Goal: Task Accomplishment & Management: Complete application form

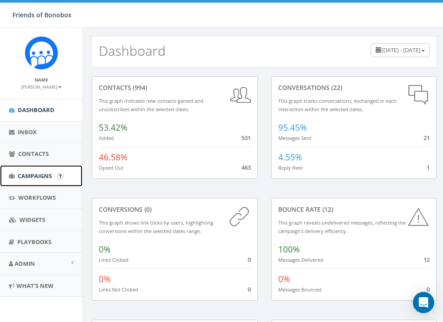
click at [39, 178] on span "Campaigns" at bounding box center [35, 176] width 34 height 8
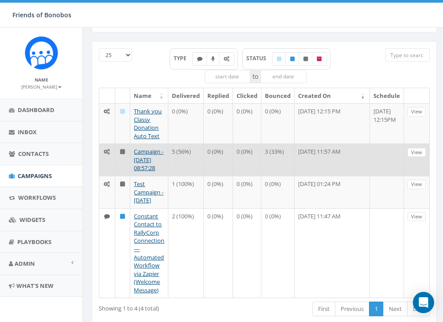
scroll to position [36, 0]
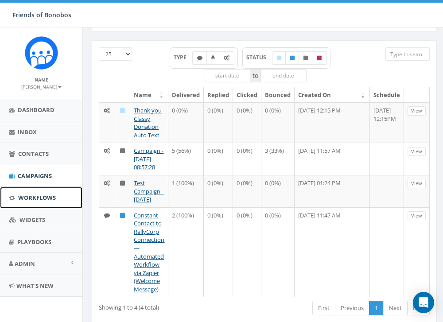
click at [41, 196] on span "Workflows" at bounding box center [37, 198] width 38 height 8
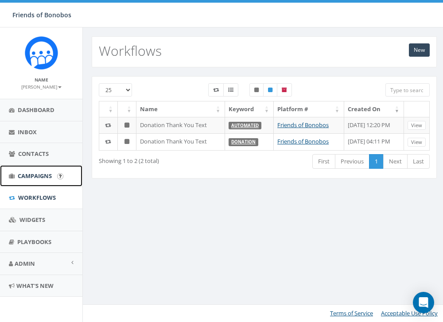
click at [32, 172] on span "Campaigns" at bounding box center [35, 176] width 34 height 8
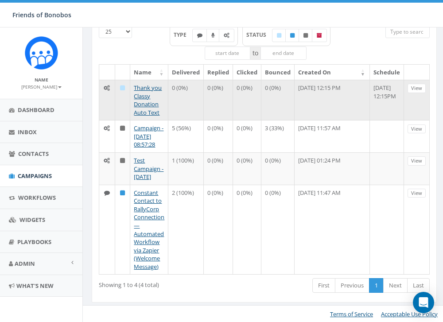
scroll to position [59, 0]
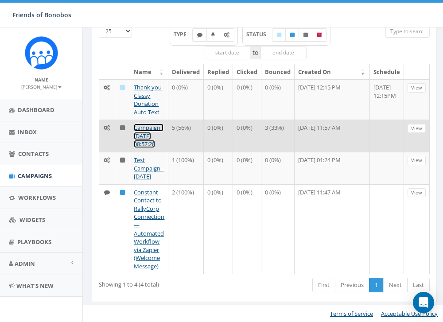
click at [160, 135] on link "Campaign - [DATE] 08:57:28" at bounding box center [149, 136] width 30 height 24
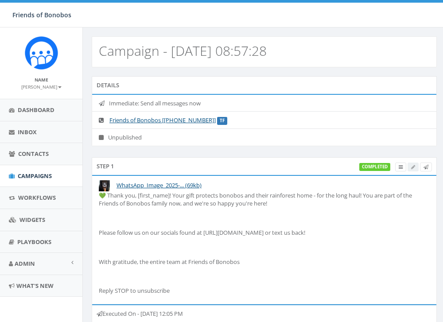
select select
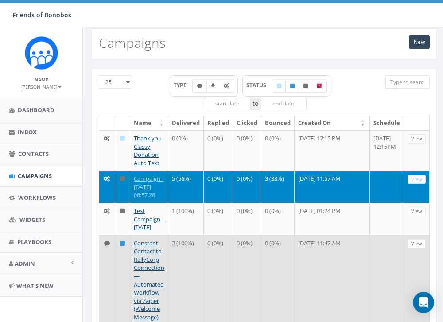
scroll to position [59, 0]
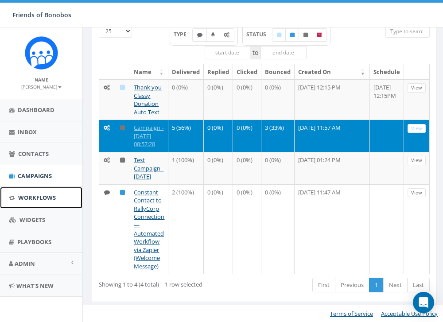
click at [44, 194] on span "Workflows" at bounding box center [37, 198] width 38 height 8
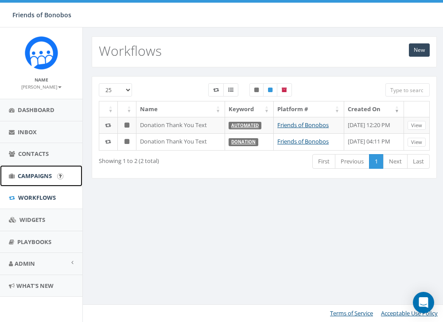
click at [39, 174] on span "Campaigns" at bounding box center [35, 176] width 34 height 8
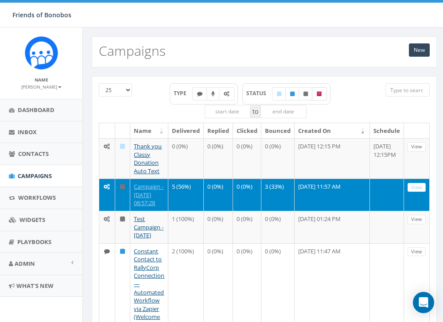
click at [324, 93] on label at bounding box center [319, 93] width 15 height 13
checkbox input "true"
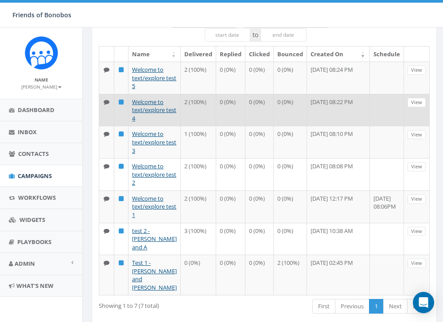
scroll to position [78, 0]
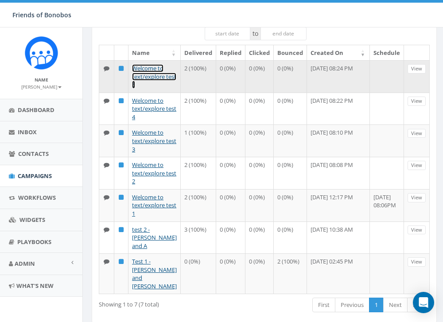
click at [144, 77] on link "Welcome to text/explore test 5" at bounding box center [154, 76] width 44 height 24
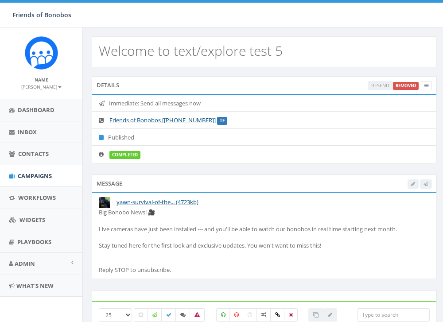
select select
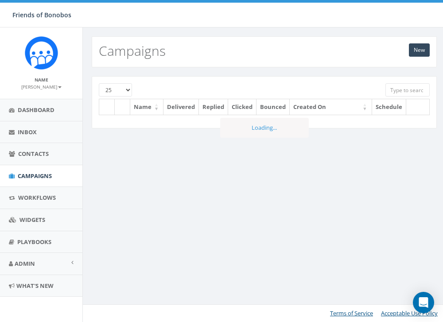
scroll to position [5, 0]
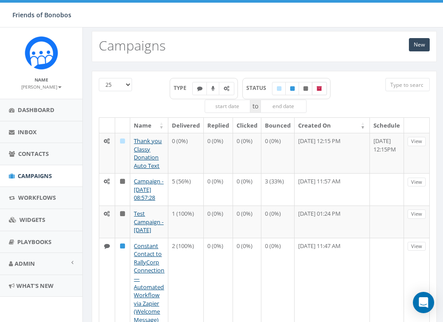
click at [323, 88] on label at bounding box center [319, 88] width 15 height 13
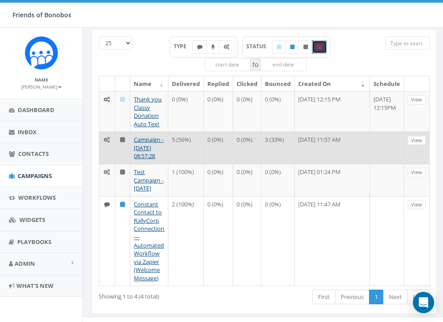
scroll to position [48, 0]
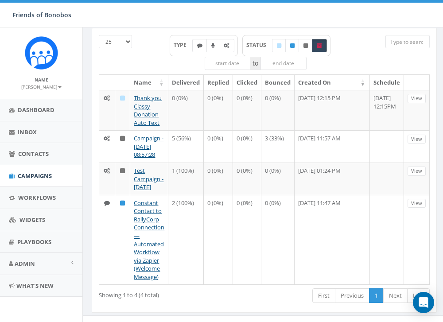
click at [321, 48] on icon at bounding box center [319, 45] width 5 height 5
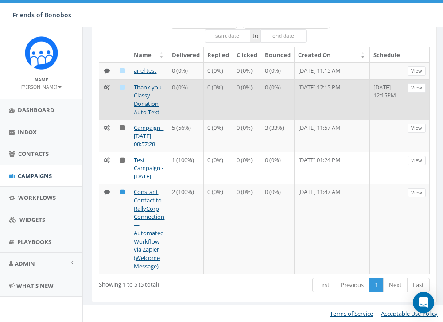
scroll to position [0, 0]
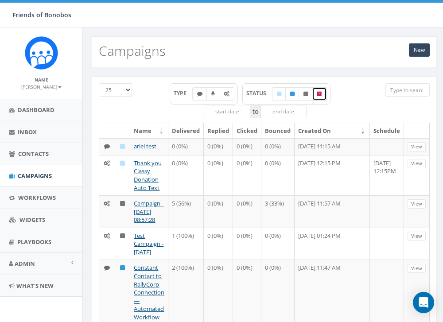
click at [324, 92] on label at bounding box center [319, 93] width 15 height 13
checkbox input "true"
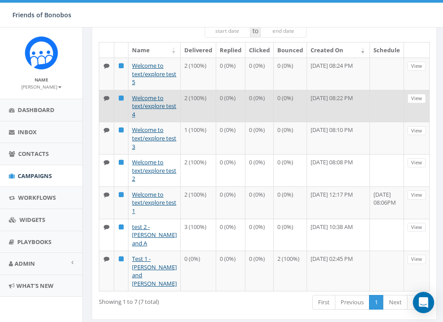
scroll to position [82, 0]
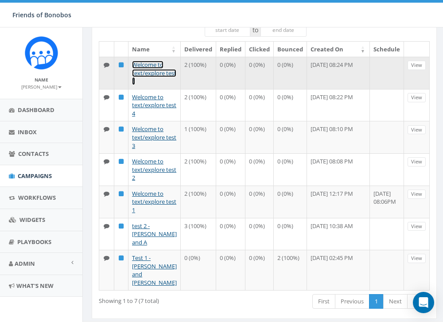
click at [148, 74] on link "Welcome to text/explore test 5" at bounding box center [154, 73] width 44 height 24
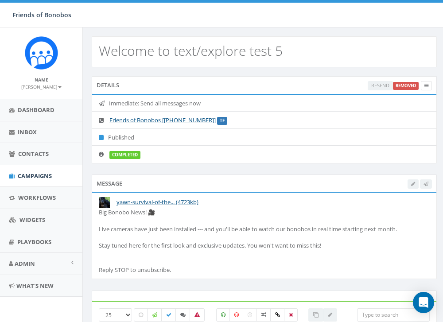
select select
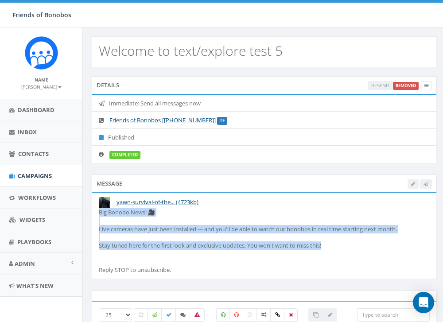
drag, startPoint x: 332, startPoint y: 247, endPoint x: 99, endPoint y: 210, distance: 235.8
click at [100, 210] on div "Big Bonobo News! 🎥 Live cameras have just been installed --- and you'll be able…" at bounding box center [264, 241] width 331 height 66
click at [42, 175] on span "Campaigns" at bounding box center [35, 176] width 34 height 8
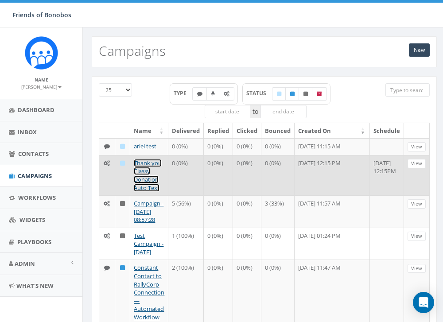
click at [149, 188] on link "Thank you Classy Donation Auto Text" at bounding box center [148, 175] width 28 height 33
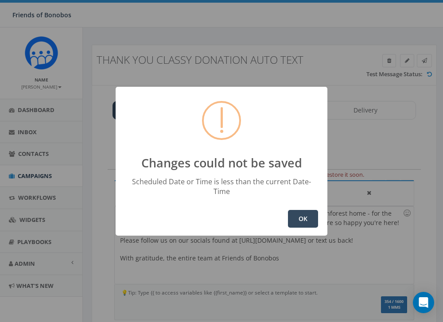
click at [300, 213] on button "OK" at bounding box center [303, 219] width 30 height 18
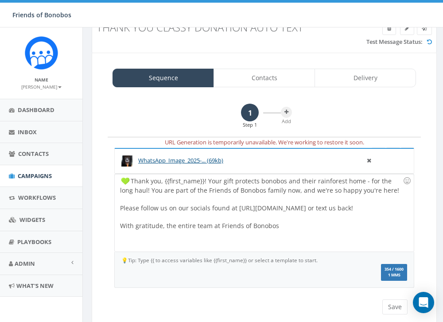
scroll to position [35, 0]
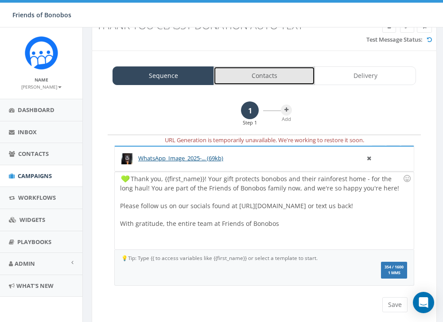
click at [256, 82] on link "Contacts" at bounding box center [265, 76] width 102 height 19
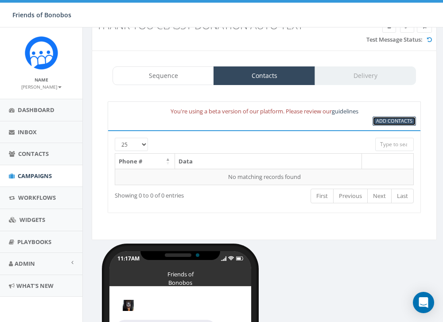
click at [379, 123] on span "Add Contacts" at bounding box center [394, 120] width 36 height 7
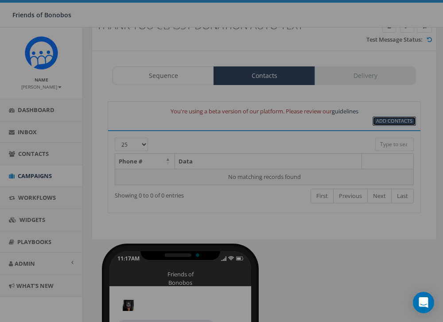
select select
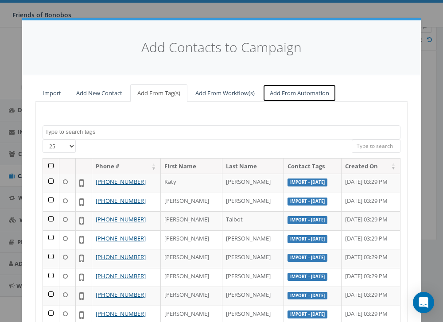
click at [297, 93] on link "Add From Automation" at bounding box center [300, 93] width 74 height 18
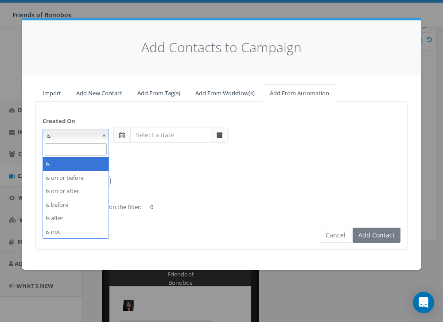
click at [108, 138] on span at bounding box center [104, 135] width 9 height 12
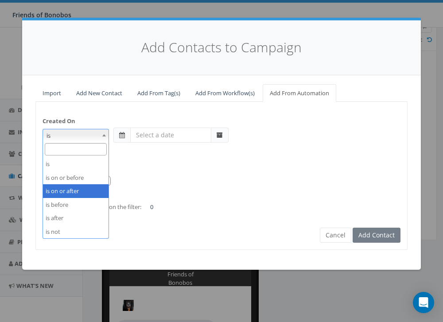
select select "is on or after"
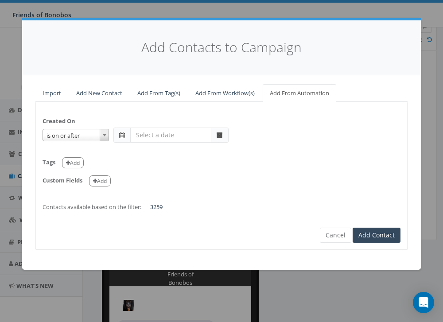
click at [122, 136] on span at bounding box center [122, 135] width 6 height 6
click at [157, 133] on input "text" at bounding box center [170, 135] width 81 height 15
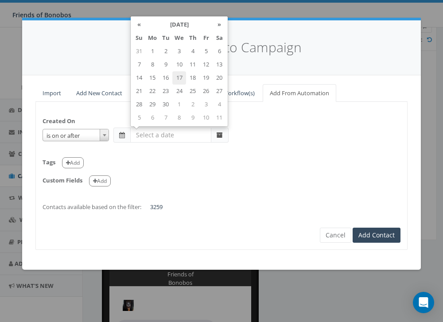
click at [181, 73] on td "17" at bounding box center [179, 77] width 14 height 13
type input "[DATE]"
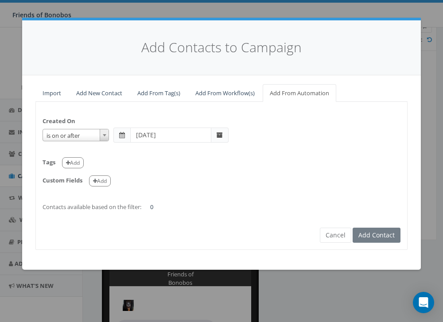
click at [154, 161] on div "Tags Add" at bounding box center [222, 160] width 358 height 18
click at [81, 162] on button "Add" at bounding box center [73, 162] width 22 height 11
select select
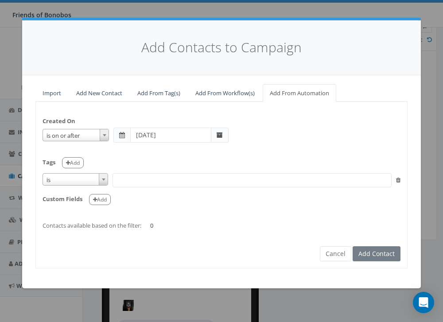
click at [102, 181] on span at bounding box center [103, 180] width 9 height 12
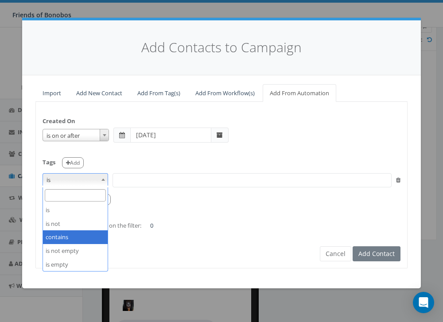
select select "contains"
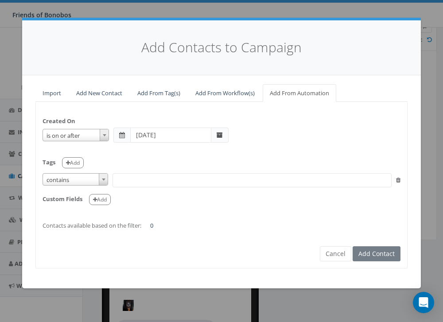
click at [131, 182] on span at bounding box center [252, 180] width 279 height 14
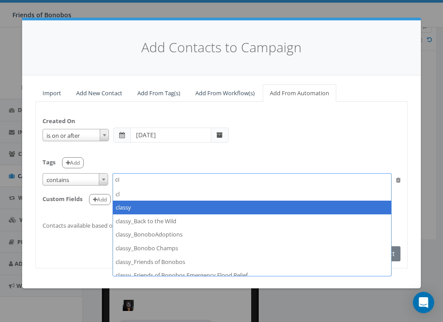
type textarea "cl"
select select "classy"
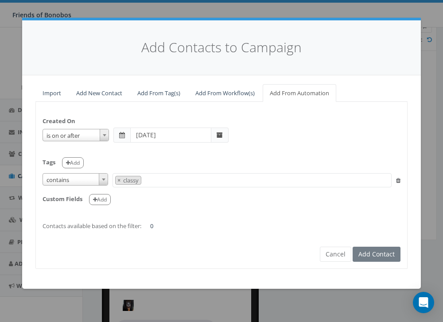
click at [168, 194] on div "Custom Fields Add" at bounding box center [222, 197] width 358 height 18
click at [337, 254] on button "Cancel" at bounding box center [335, 254] width 31 height 15
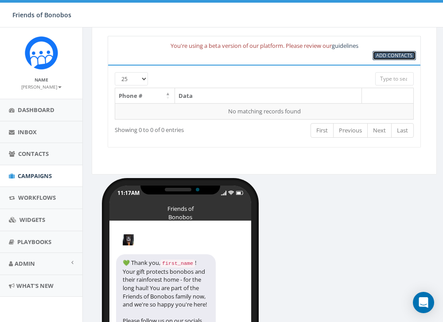
scroll to position [0, 0]
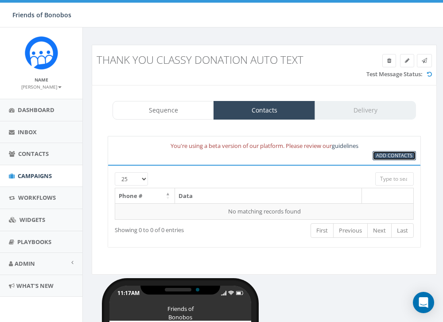
click at [387, 160] on link "Add Contacts" at bounding box center [394, 155] width 43 height 9
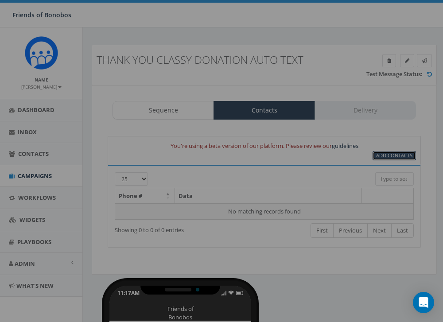
select select
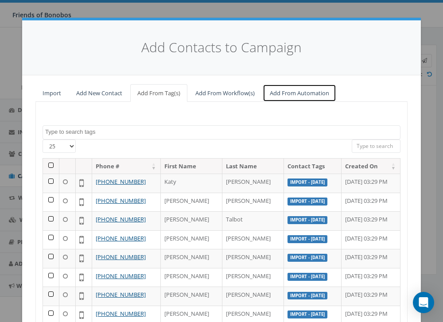
click at [286, 93] on link "Add From Automation" at bounding box center [300, 93] width 74 height 18
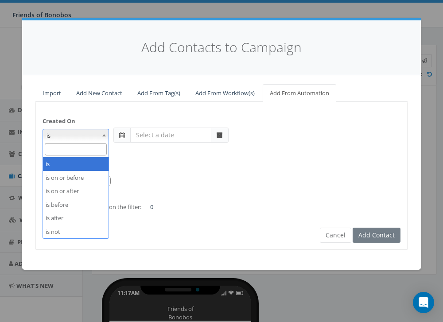
click at [106, 135] on b at bounding box center [104, 135] width 4 height 2
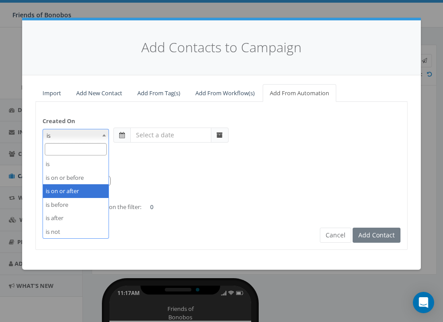
select select "is on or after"
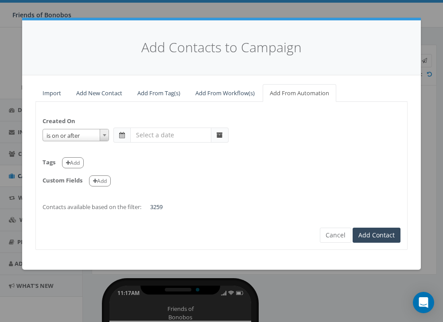
click at [123, 136] on span at bounding box center [122, 135] width 6 height 6
click at [170, 133] on input "text" at bounding box center [170, 135] width 81 height 15
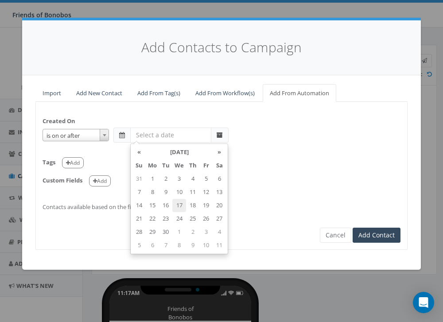
click at [183, 203] on td "17" at bounding box center [179, 205] width 14 height 13
type input "[DATE]"
click at [264, 141] on div "is is on or before is on or after is before is after is not is on or after [DAT…" at bounding box center [222, 135] width 358 height 15
